Goal: Information Seeking & Learning: Learn about a topic

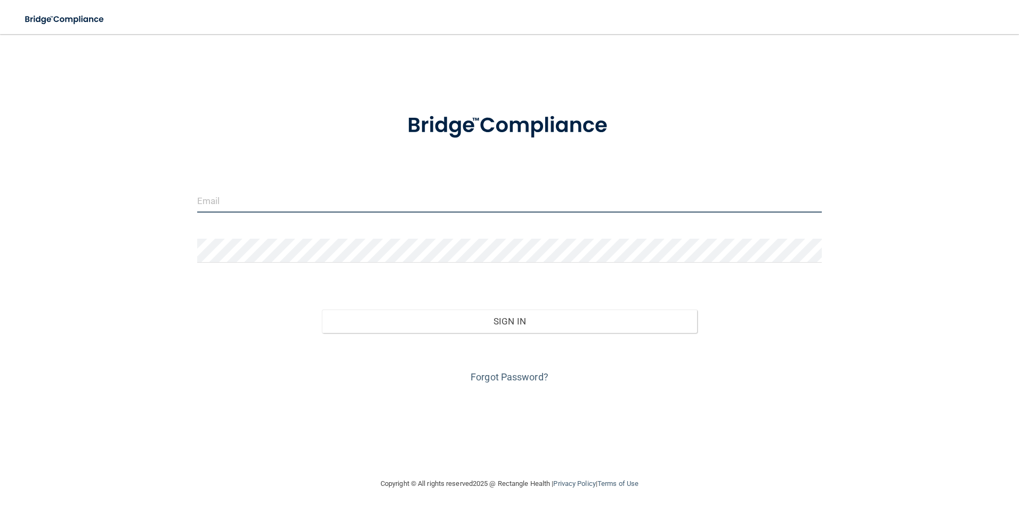
click at [240, 194] on input "email" at bounding box center [509, 201] width 625 height 24
type input "[EMAIL_ADDRESS][DOMAIN_NAME]"
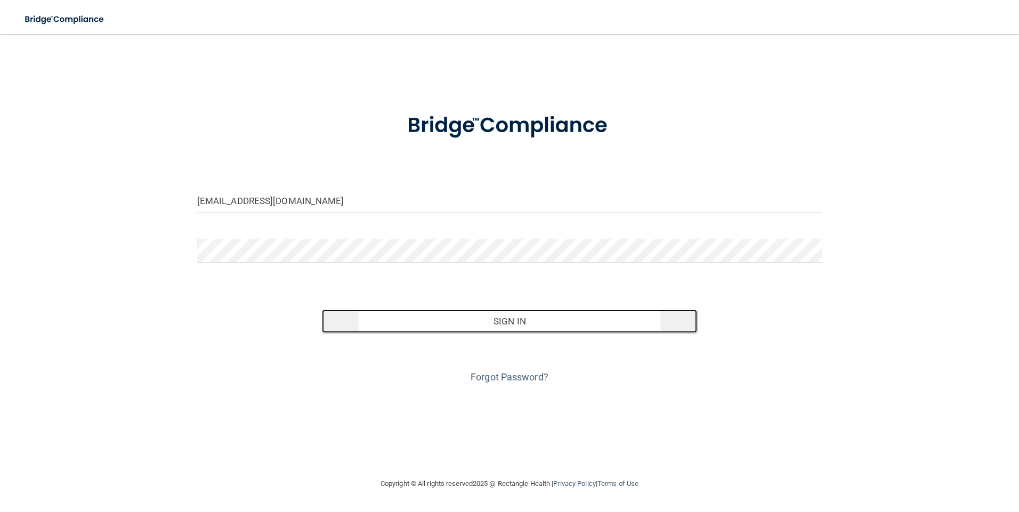
click at [467, 321] on button "Sign In" at bounding box center [509, 321] width 375 height 23
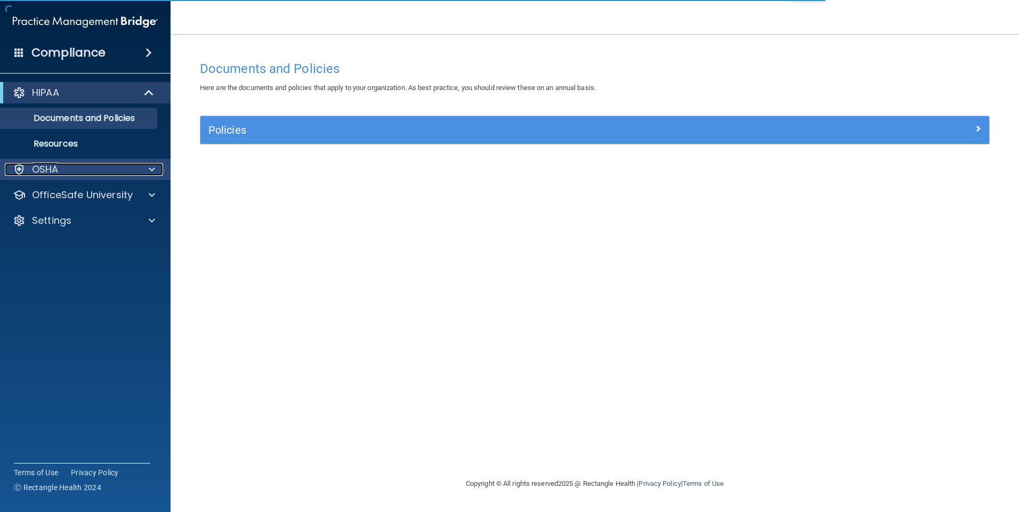
click at [142, 167] on div at bounding box center [150, 169] width 27 height 13
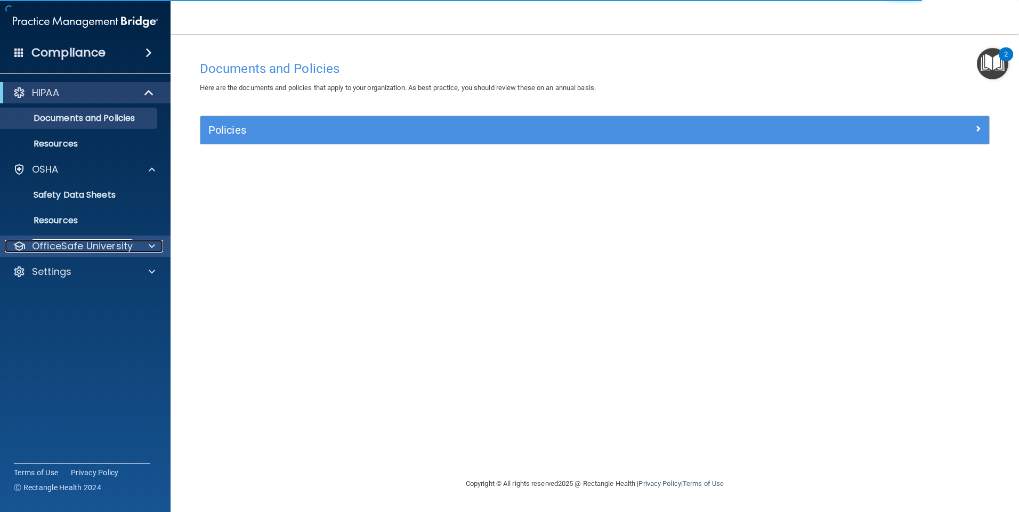
click at [144, 246] on div at bounding box center [150, 246] width 27 height 13
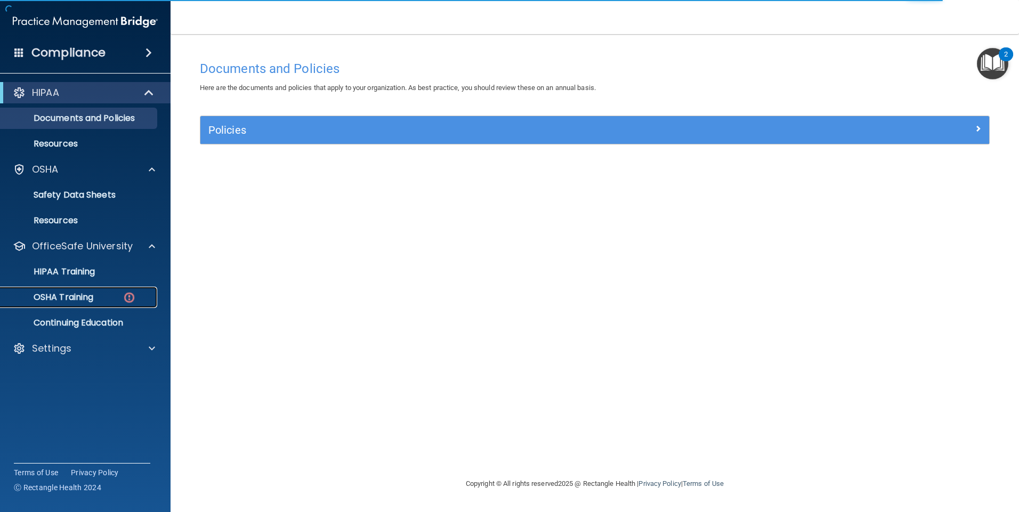
click at [102, 297] on div "OSHA Training" at bounding box center [79, 297] width 145 height 11
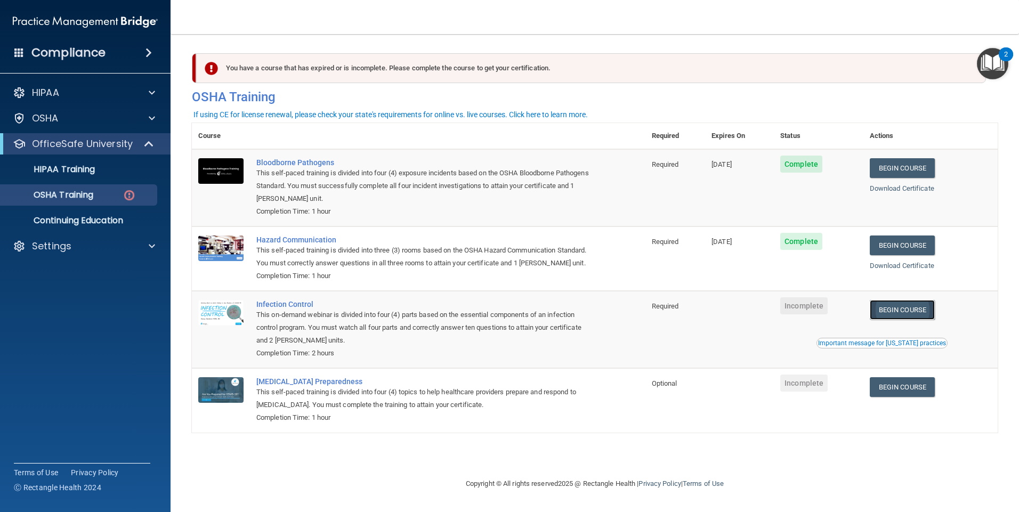
click at [923, 316] on link "Begin Course" at bounding box center [901, 310] width 65 height 20
